Goal: Task Accomplishment & Management: Manage account settings

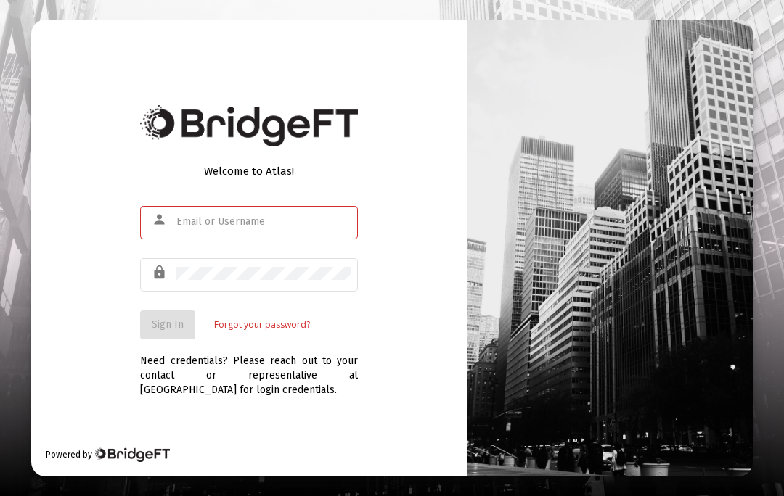
scroll to position [63, 0]
click at [192, 216] on input "text" at bounding box center [263, 222] width 174 height 12
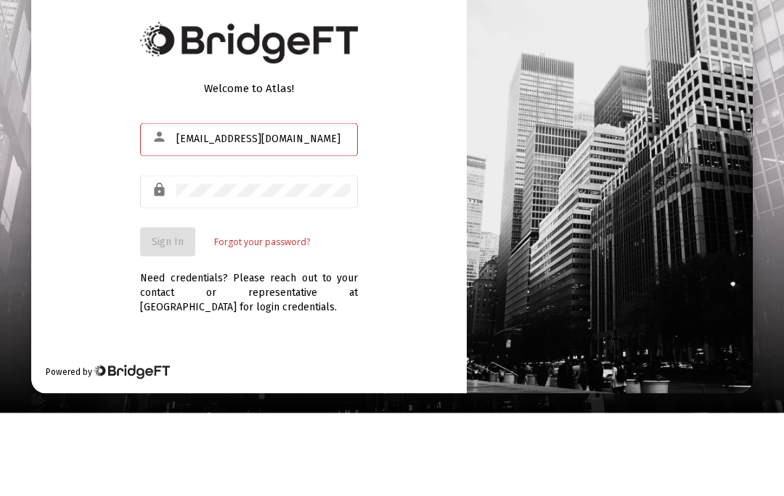
type input "[EMAIL_ADDRESS][DOMAIN_NAME]"
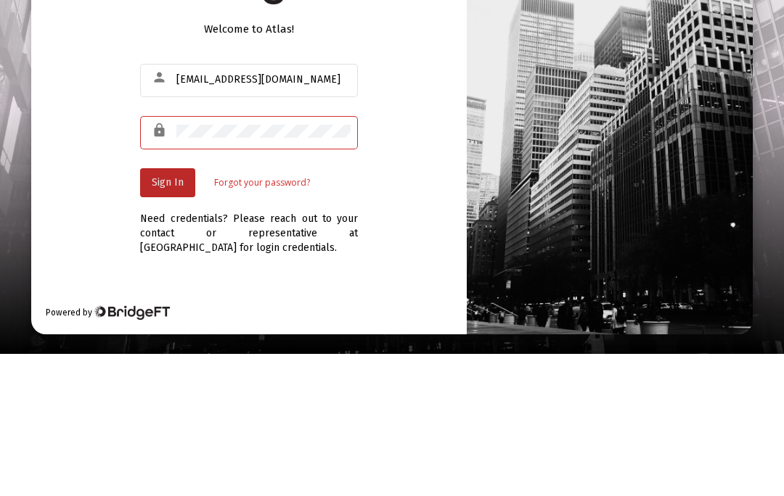
click at [163, 319] on span "Sign In" at bounding box center [168, 325] width 32 height 12
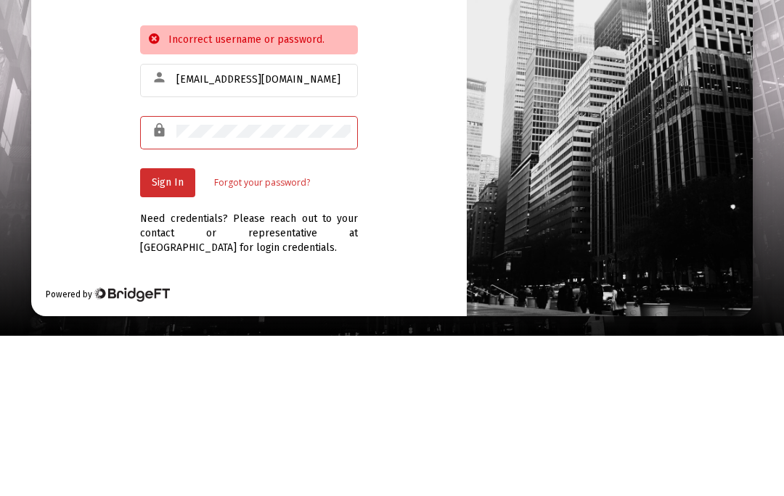
click at [165, 337] on span "Sign In" at bounding box center [168, 343] width 32 height 12
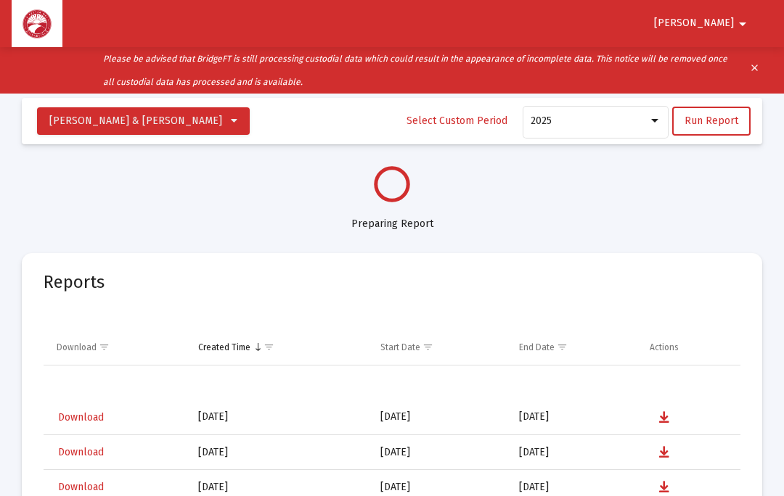
select select "View all"
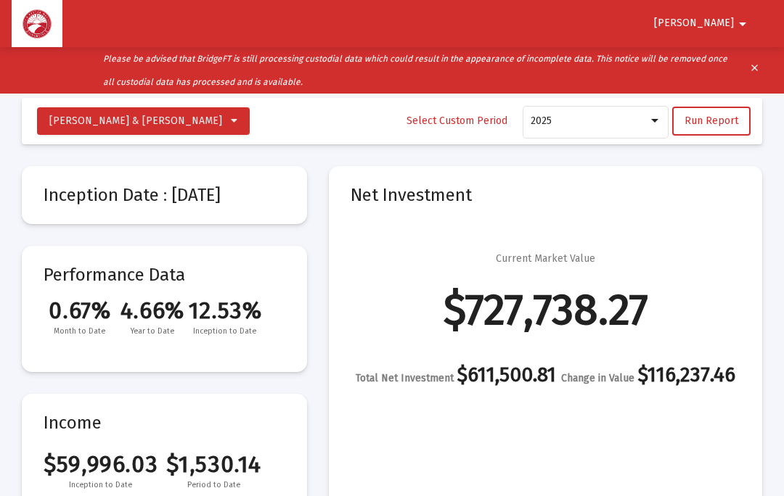
click at [740, 18] on mat-icon "arrow_drop_down" at bounding box center [742, 23] width 17 height 29
click at [729, 67] on button "Logout" at bounding box center [731, 61] width 81 height 35
